Goal: Task Accomplishment & Management: Complete application form

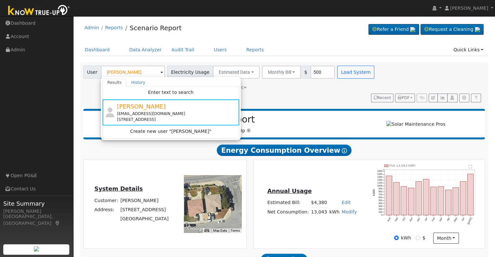
click at [134, 76] on input "Daniel Zaghloul" at bounding box center [133, 72] width 64 height 13
type input "l"
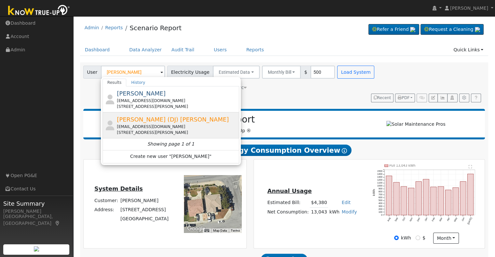
click at [144, 126] on div "dj@ewellsplace.com" at bounding box center [177, 127] width 121 height 6
type input "Dugan (DJ) Peden"
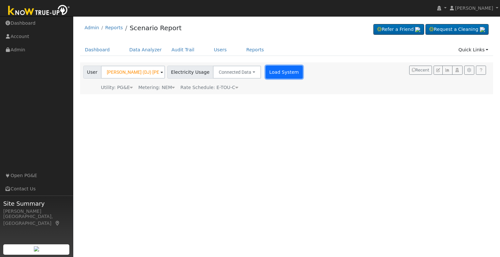
click at [270, 74] on button "Load System" at bounding box center [284, 72] width 37 height 13
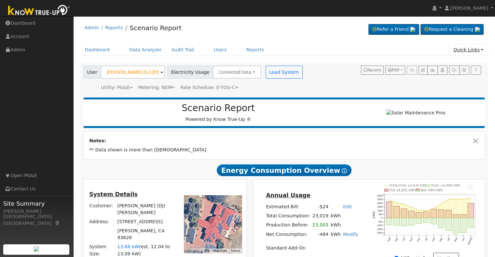
click at [479, 53] on link "Quick Links" at bounding box center [469, 50] width 40 height 12
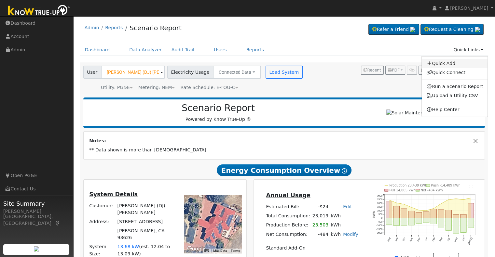
click at [454, 65] on link "Quick Add" at bounding box center [455, 63] width 66 height 9
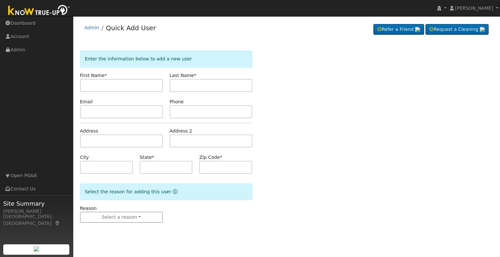
click at [115, 83] on input "text" at bounding box center [121, 85] width 83 height 13
type input "DJ"
type input "P"
type input "O"
type input "Peden"
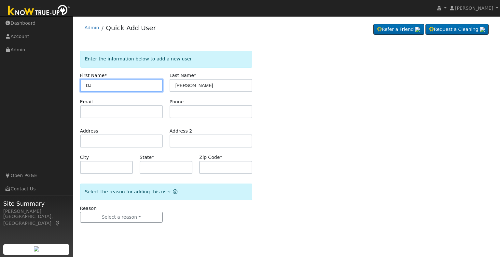
click at [115, 83] on input "DJ" at bounding box center [121, 85] width 83 height 13
type input "DJ & Kristene"
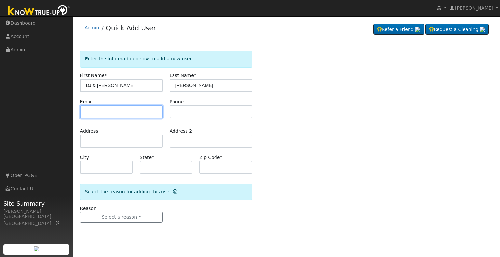
click at [92, 111] on input "text" at bounding box center [121, 111] width 83 height 13
click at [106, 110] on input "text" at bounding box center [121, 111] width 83 height 13
paste input "dj@ewellsplace.com"
type input "dj@ewellsplace.com"
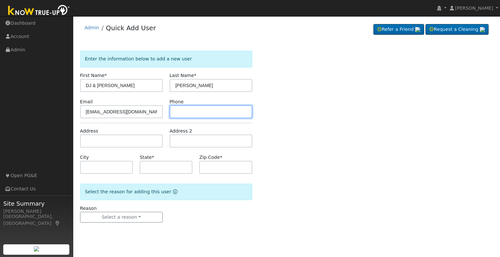
click at [196, 115] on input "text" at bounding box center [211, 111] width 83 height 13
type input "5595575555"
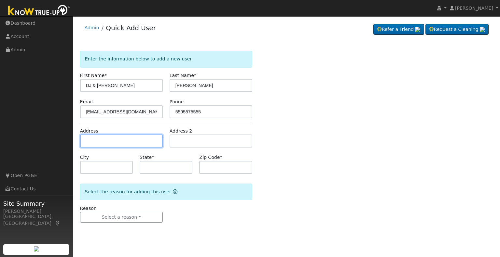
click at [92, 140] on input "text" at bounding box center [121, 141] width 83 height 13
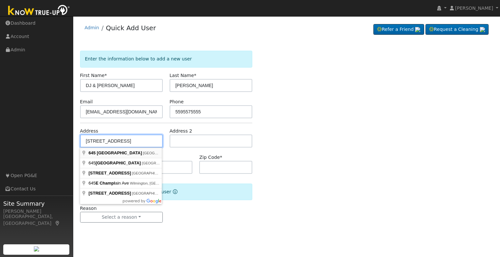
type input "645 East Champlain Drive"
type input "Fresno"
type input "CA"
type input "93730"
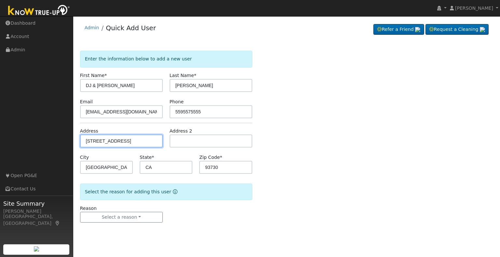
click at [146, 141] on input "645 East Champlain Drive" at bounding box center [121, 141] width 83 height 13
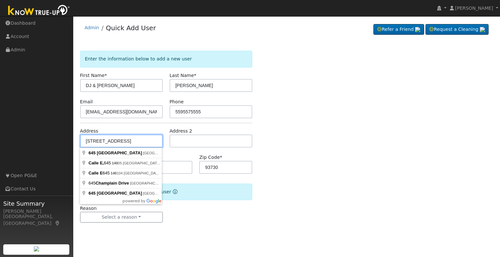
type input "645 East Champlain Drive #140"
click at [296, 186] on div "Enter the information below to add a new user First Name * DJ & Kristene Last N…" at bounding box center [286, 143] width 413 height 185
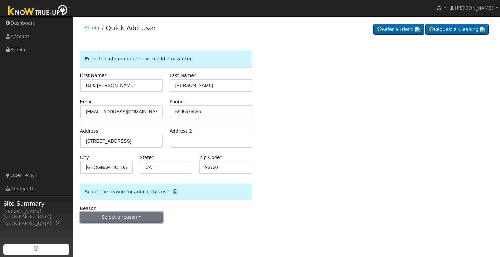
click at [139, 216] on button "Select a reason" at bounding box center [121, 217] width 83 height 11
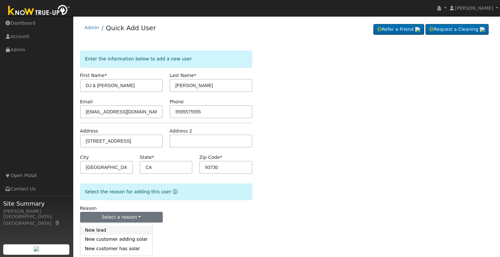
click at [99, 230] on link "New lead" at bounding box center [116, 230] width 72 height 9
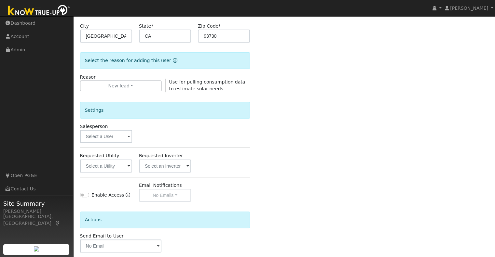
scroll to position [163, 0]
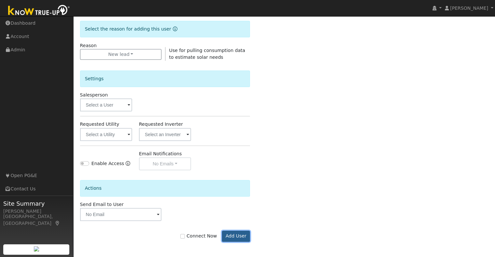
click at [239, 236] on button "Add User" at bounding box center [236, 236] width 28 height 11
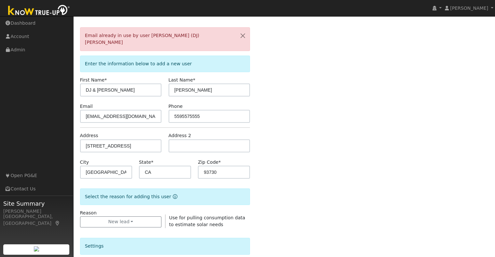
scroll to position [0, 0]
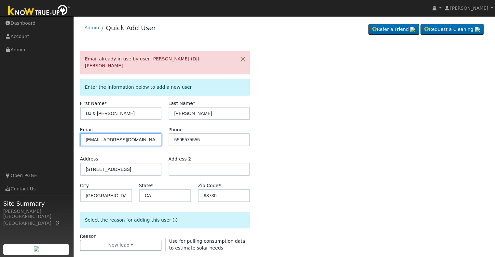
click at [89, 133] on input "dj@ewellsplace.com" at bounding box center [121, 139] width 82 height 13
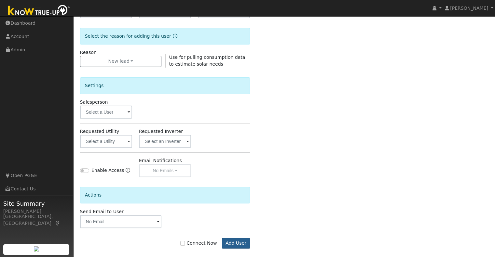
type input "d.j@ewellsplace.com"
click at [234, 238] on button "Add User" at bounding box center [236, 243] width 28 height 11
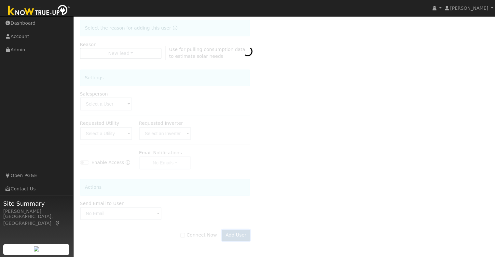
scroll to position [163, 0]
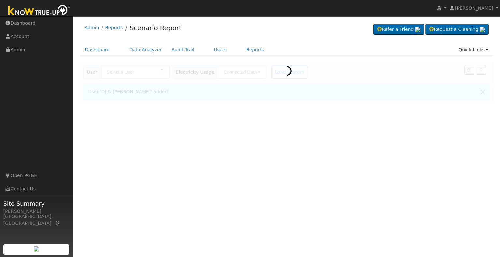
type input "DJ & [PERSON_NAME]"
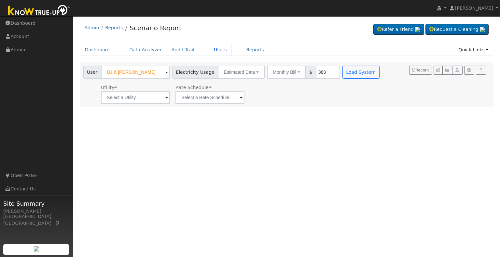
click at [209, 52] on link "Users" at bounding box center [220, 50] width 23 height 12
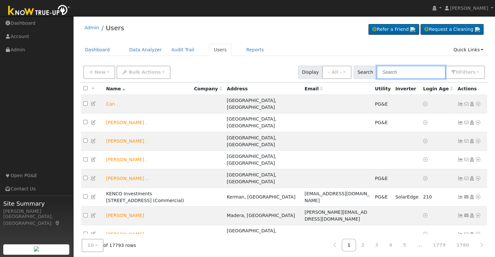
click at [392, 70] on input "text" at bounding box center [411, 72] width 69 height 13
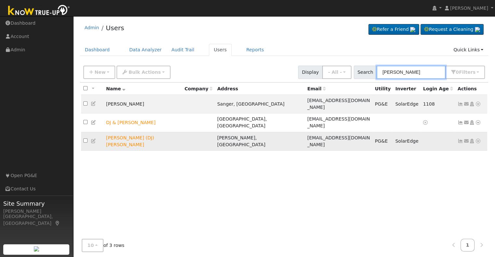
type input "peden"
click at [470, 139] on icon at bounding box center [472, 141] width 6 height 5
